Goal: Information Seeking & Learning: Learn about a topic

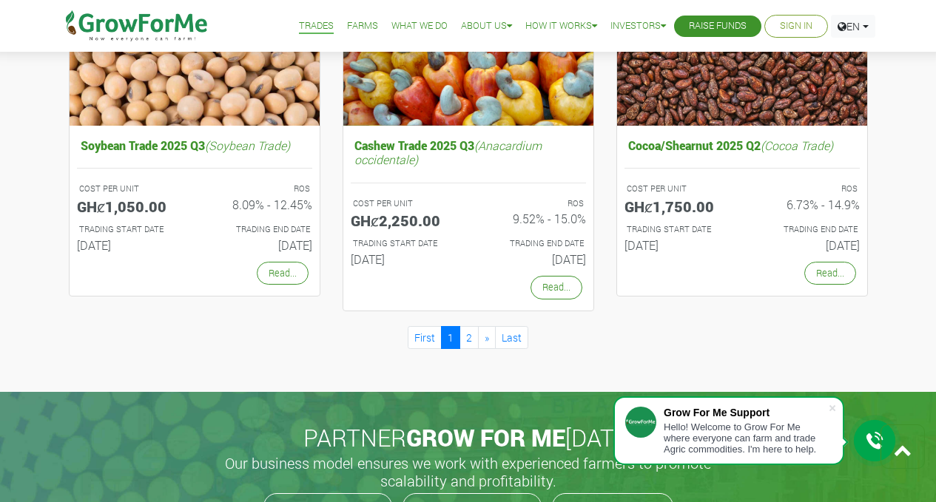
scroll to position [1237, 0]
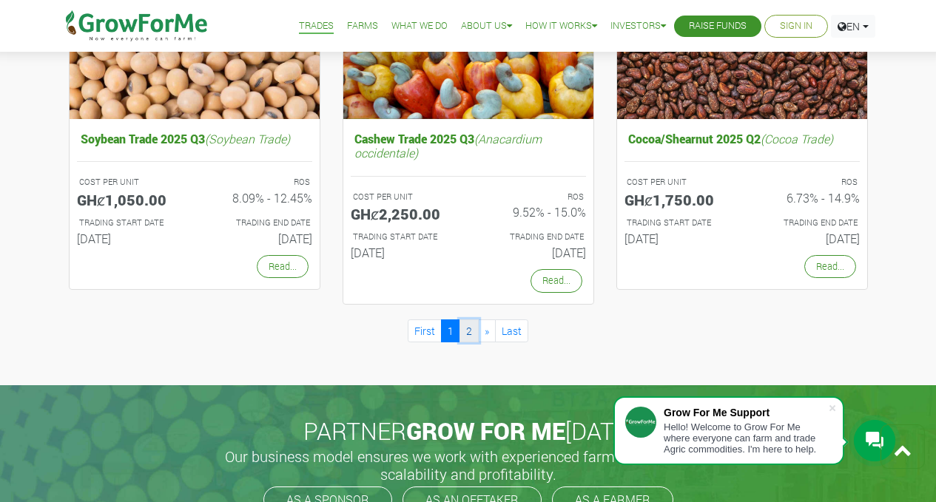
click at [471, 328] on link "2" at bounding box center [468, 331] width 19 height 23
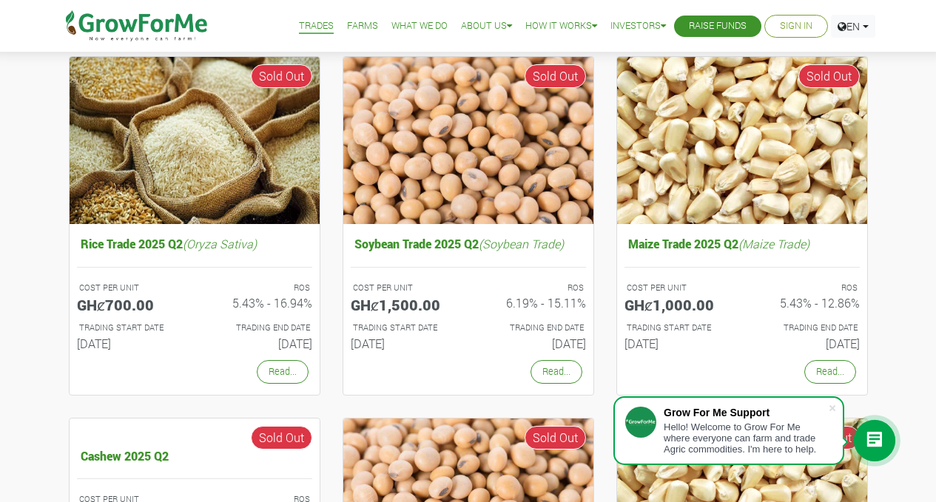
click at [347, 25] on link "Farms" at bounding box center [362, 26] width 31 height 16
